Goal: Task Accomplishment & Management: Manage account settings

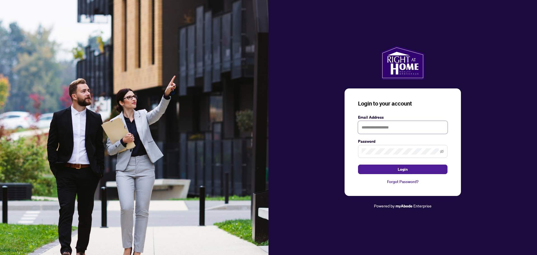
click at [380, 127] on input "text" at bounding box center [402, 127] width 89 height 13
type input "**********"
click at [365, 147] on span at bounding box center [402, 151] width 89 height 13
click at [391, 170] on button "Login" at bounding box center [402, 169] width 89 height 10
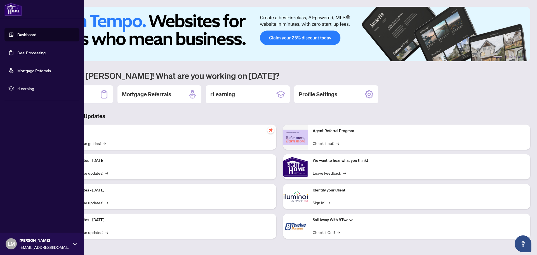
click at [22, 50] on link "Deal Processing" at bounding box center [31, 52] width 28 height 5
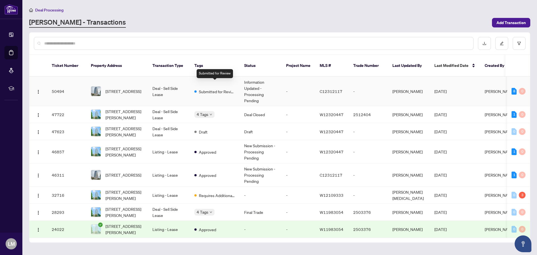
click at [211, 88] on span "Submitted for Review" at bounding box center [217, 91] width 36 height 6
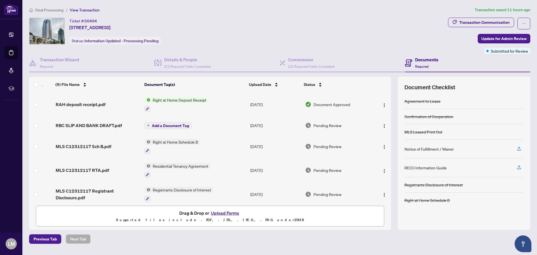
click at [181, 100] on span "Right at Home Deposit Receipt" at bounding box center [179, 100] width 58 height 6
click at [175, 125] on span "Add a Document Tag" at bounding box center [170, 126] width 37 height 4
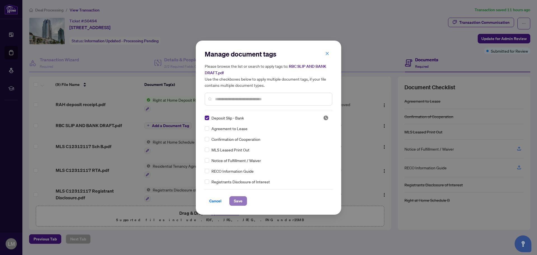
click at [240, 201] on span "Save" at bounding box center [238, 200] width 9 height 9
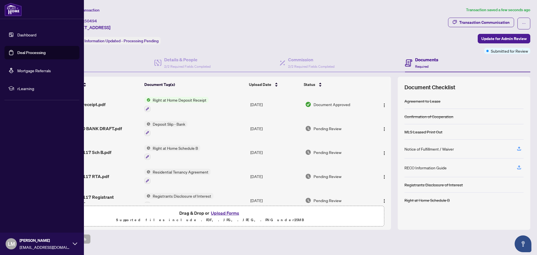
click at [12, 240] on span "LM" at bounding box center [11, 244] width 7 height 8
click at [25, 211] on span "Logout" at bounding box center [22, 210] width 13 height 9
